Goal: Find specific page/section: Find specific page/section

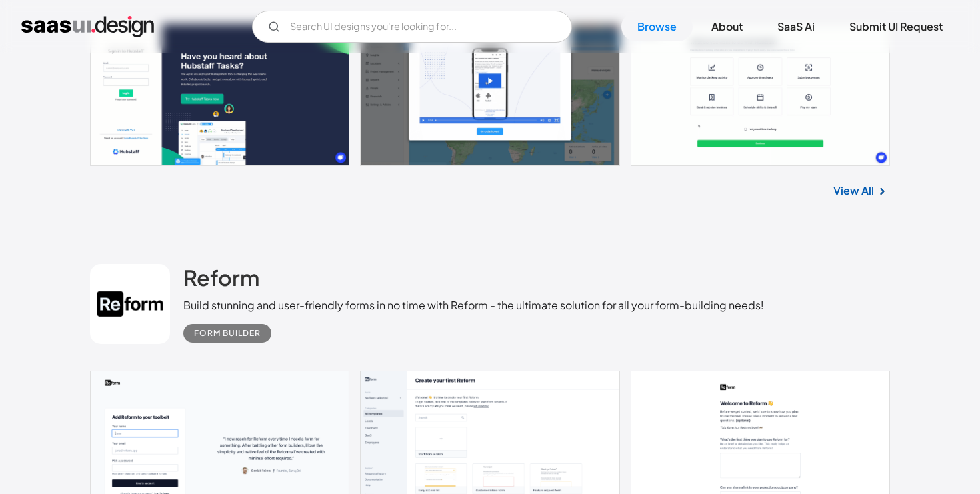
scroll to position [507, 0]
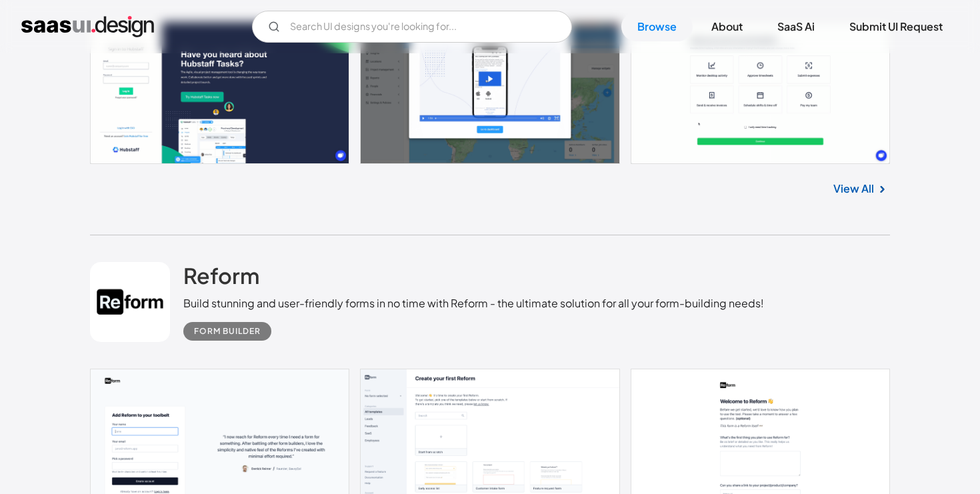
click at [878, 188] on img at bounding box center [882, 189] width 16 height 16
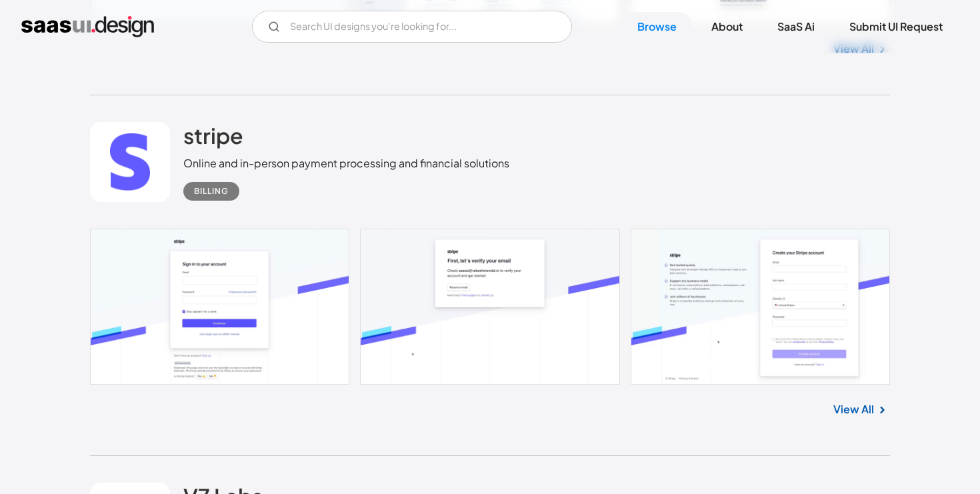
scroll to position [1016, 0]
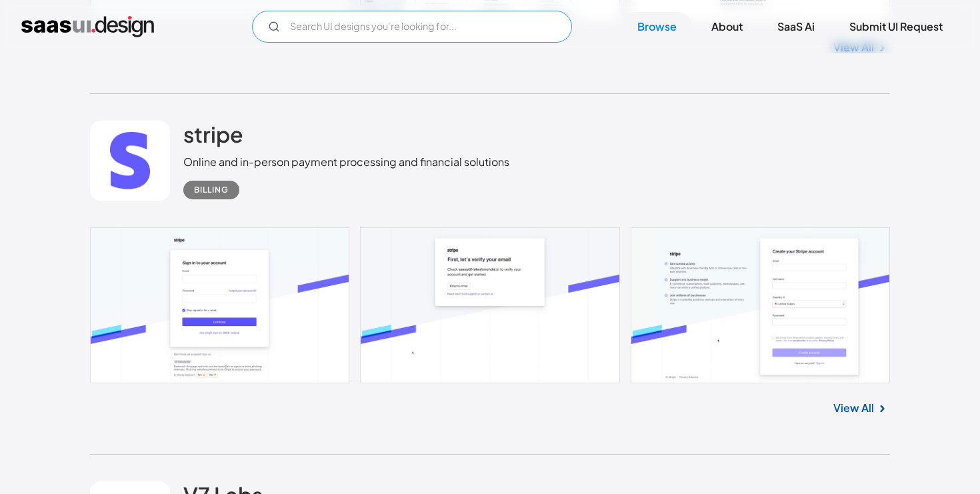
click at [414, 23] on input "Email Form" at bounding box center [412, 27] width 320 height 32
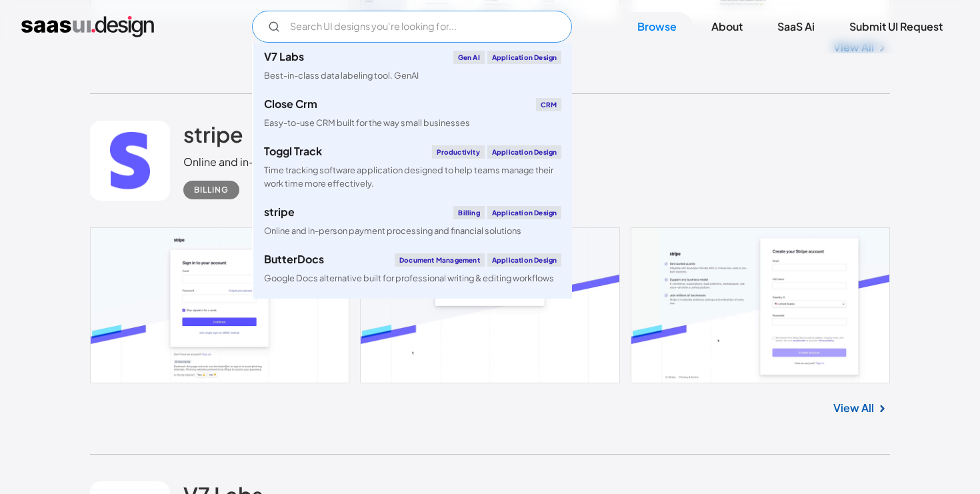
type input "E"
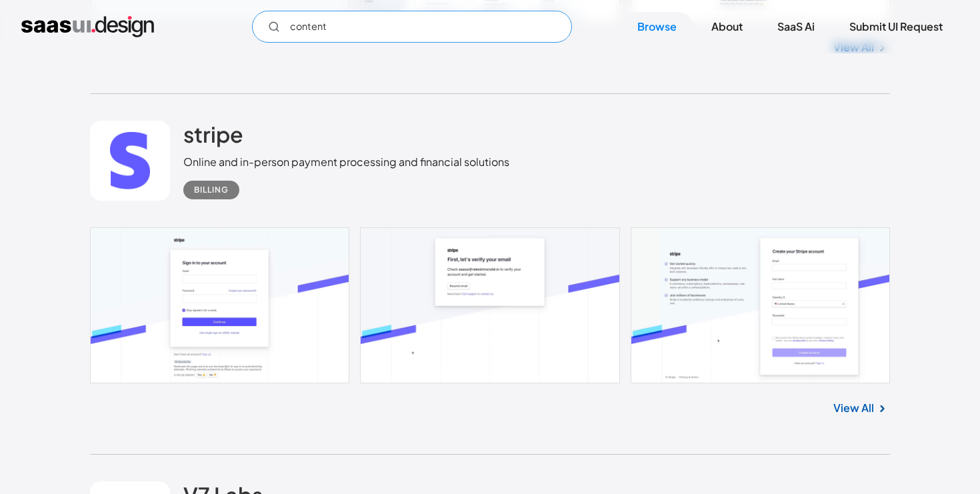
type input "content"
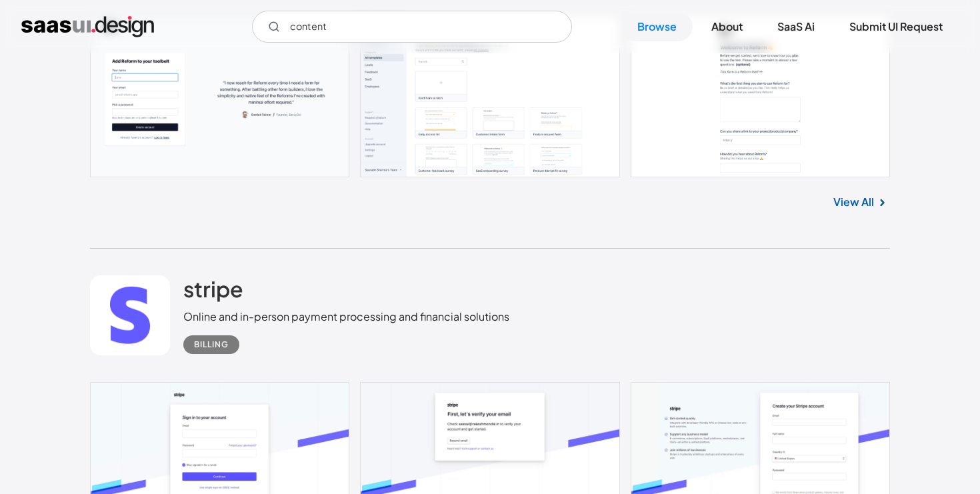
scroll to position [830, 0]
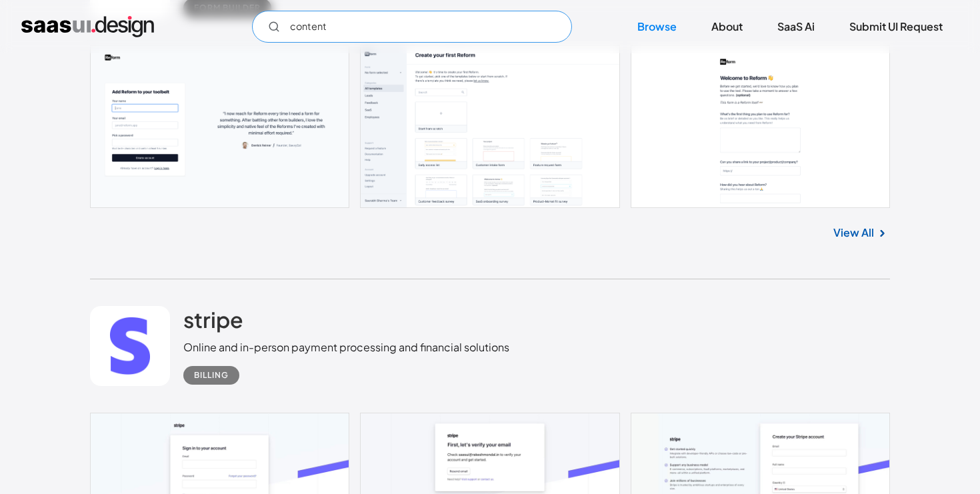
click at [448, 33] on input "content" at bounding box center [412, 27] width 320 height 32
click at [269, 25] on icon "Email Form" at bounding box center [274, 27] width 12 height 12
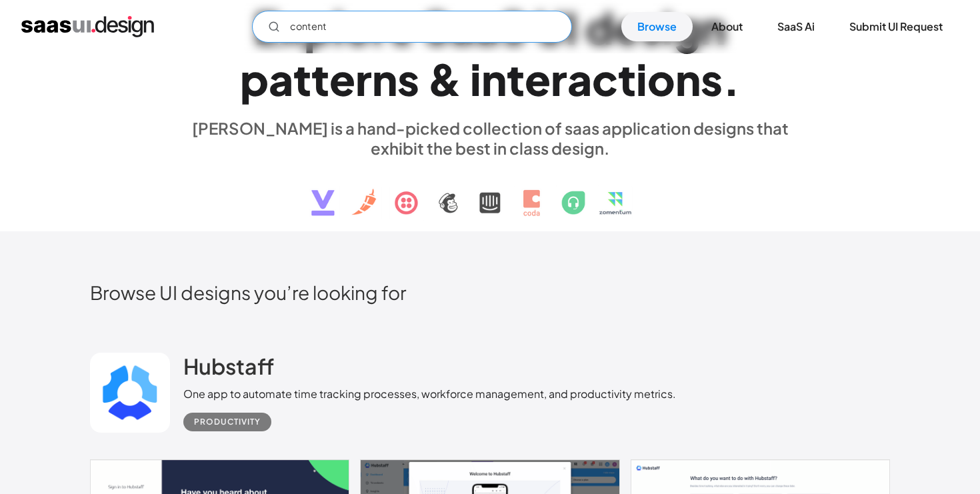
scroll to position [138, 0]
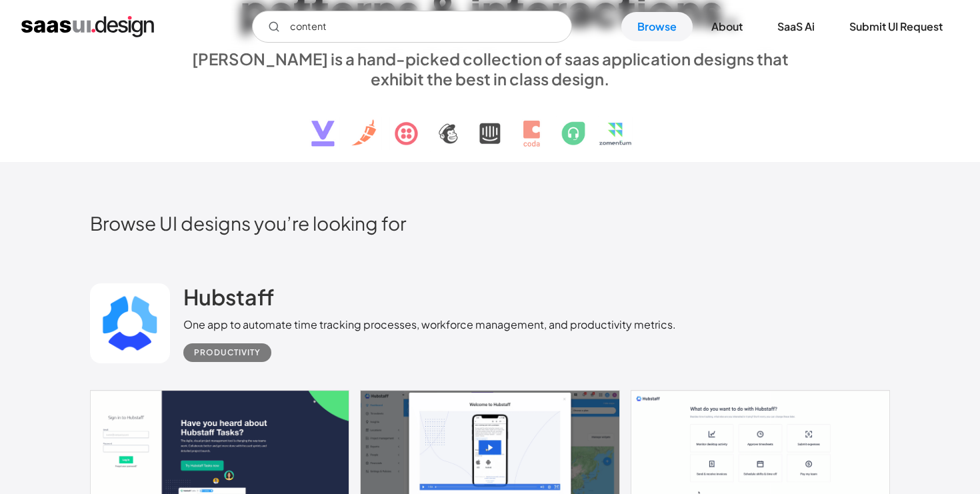
click at [223, 348] on div "Productivity" at bounding box center [227, 353] width 67 height 16
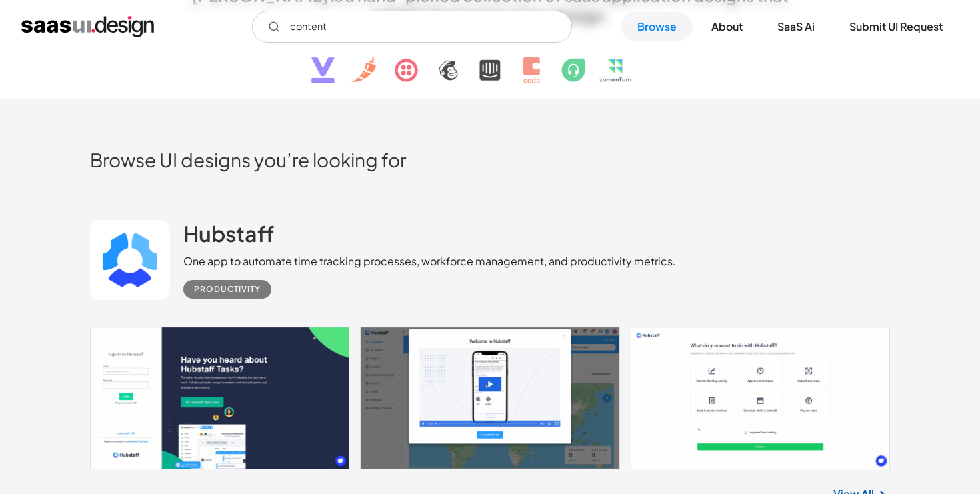
scroll to position [244, 0]
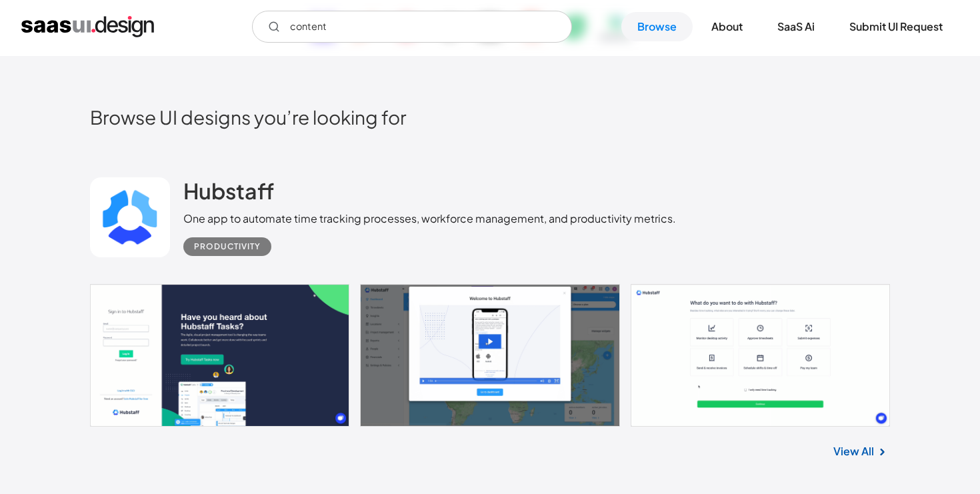
click at [218, 352] on link at bounding box center [490, 355] width 800 height 143
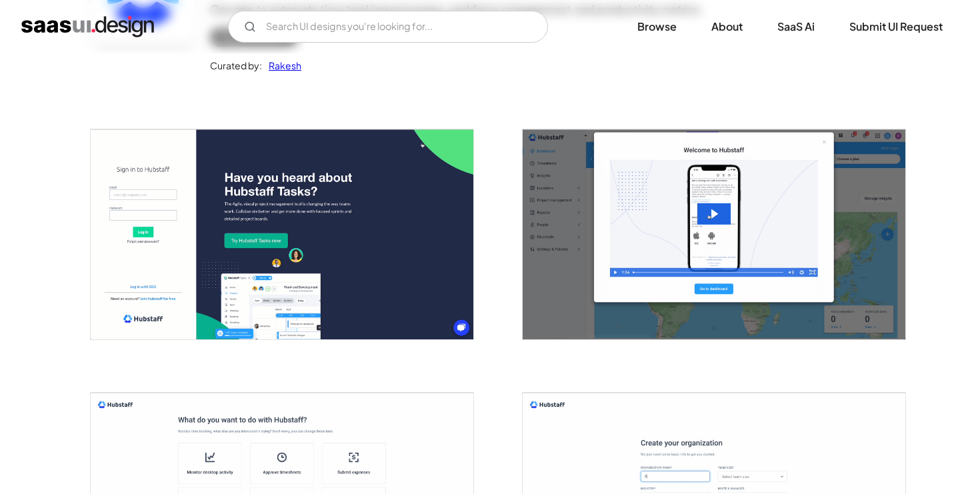
scroll to position [115, 0]
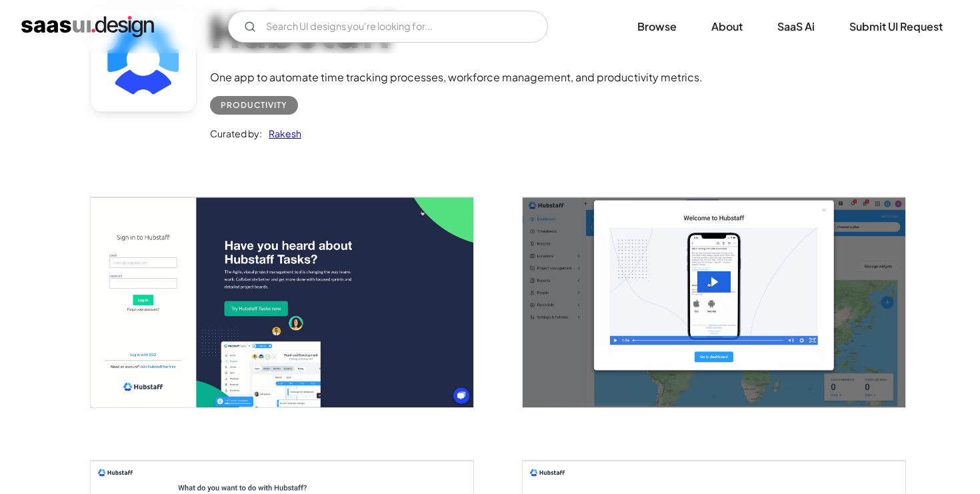
click at [276, 136] on link "Rakesh" at bounding box center [281, 133] width 39 height 16
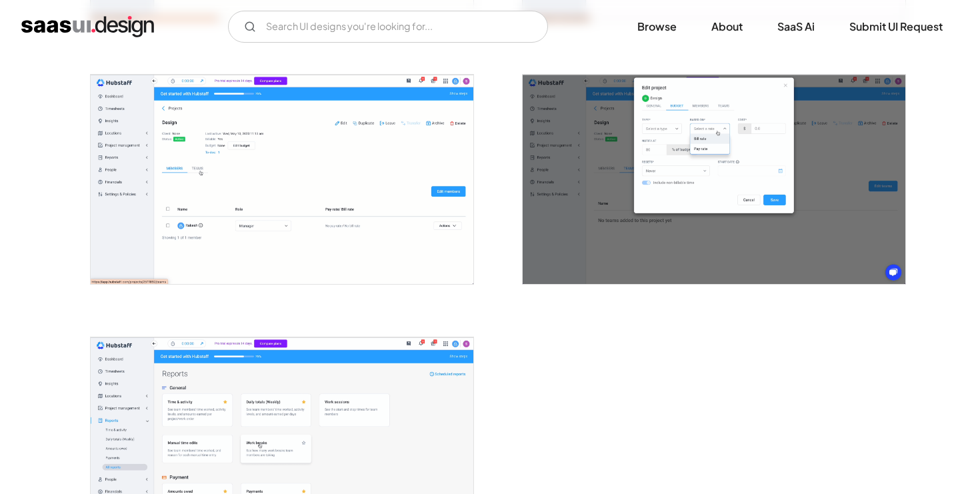
scroll to position [3085, 0]
